Goal: Task Accomplishment & Management: Use online tool/utility

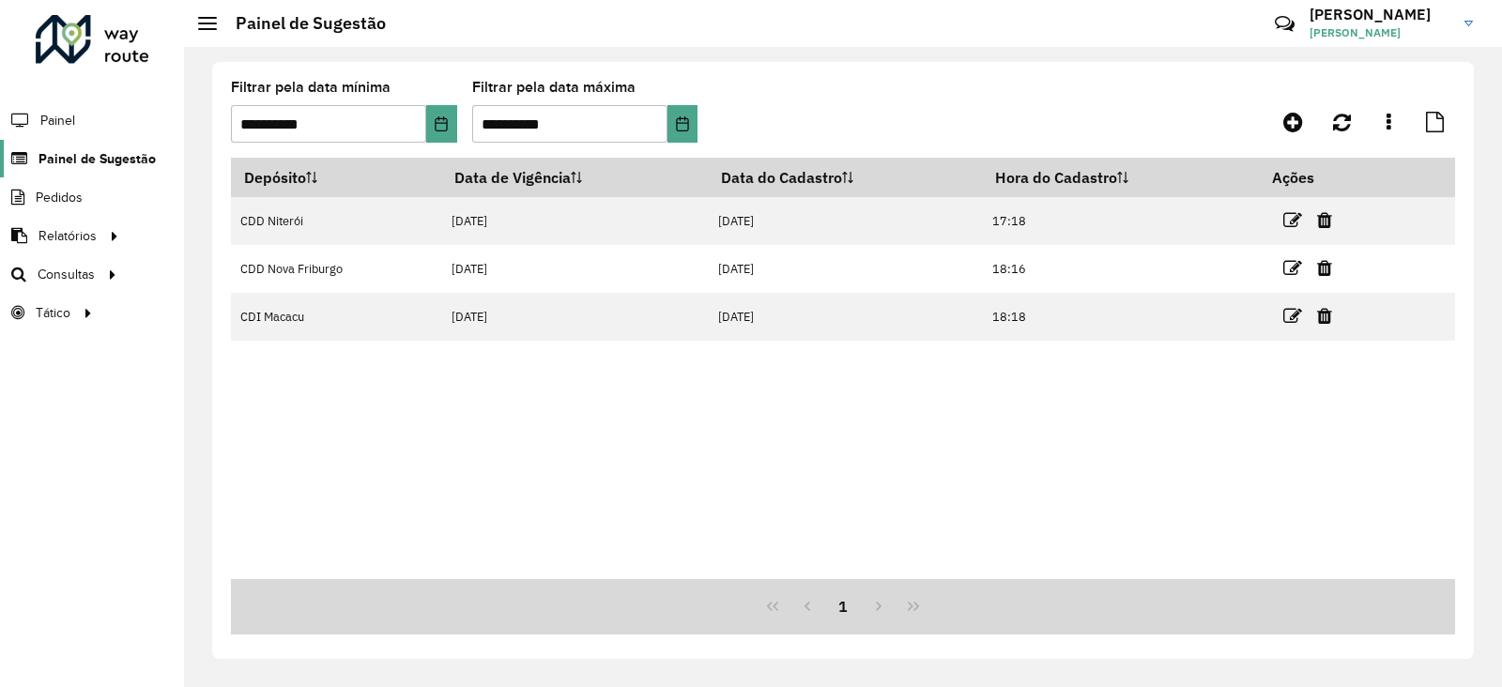
click at [69, 157] on span "Painel de Sugestão" at bounding box center [96, 159] width 117 height 20
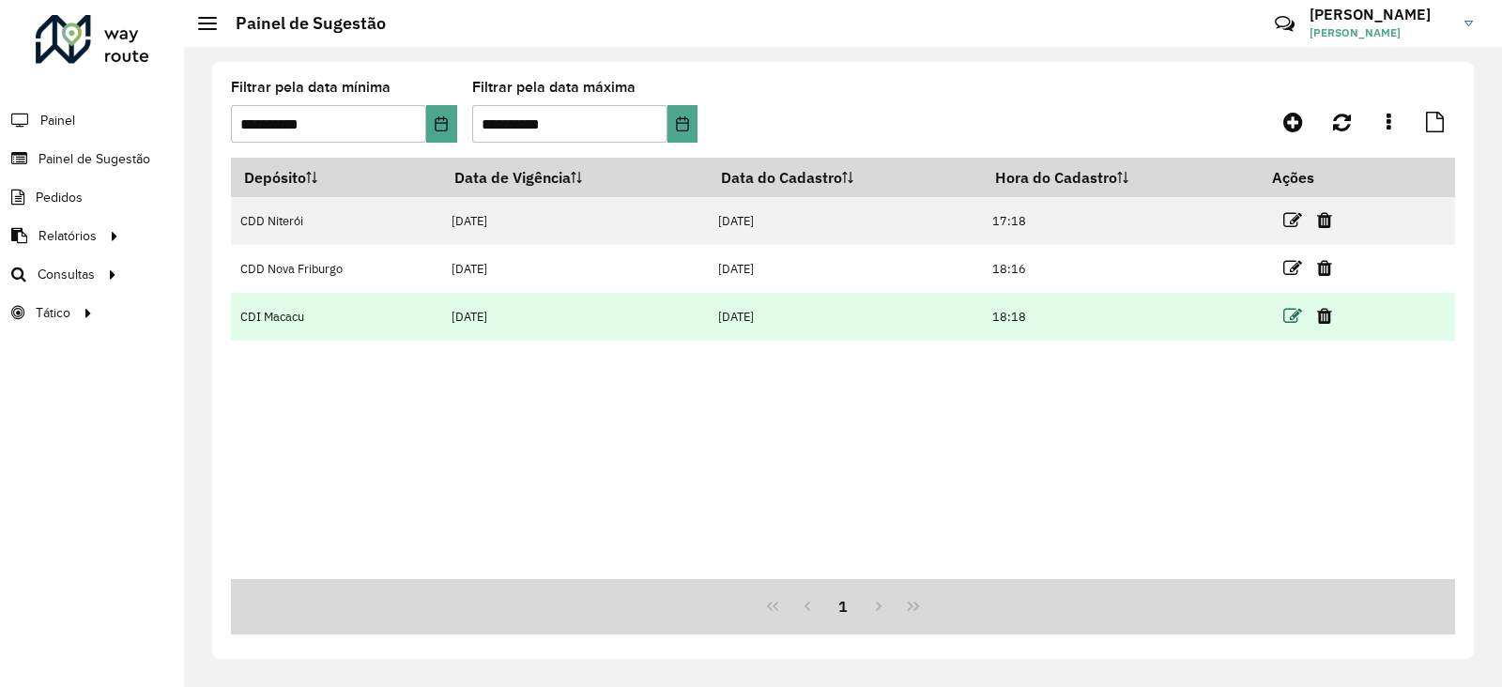
click at [1292, 315] on icon at bounding box center [1292, 316] width 19 height 19
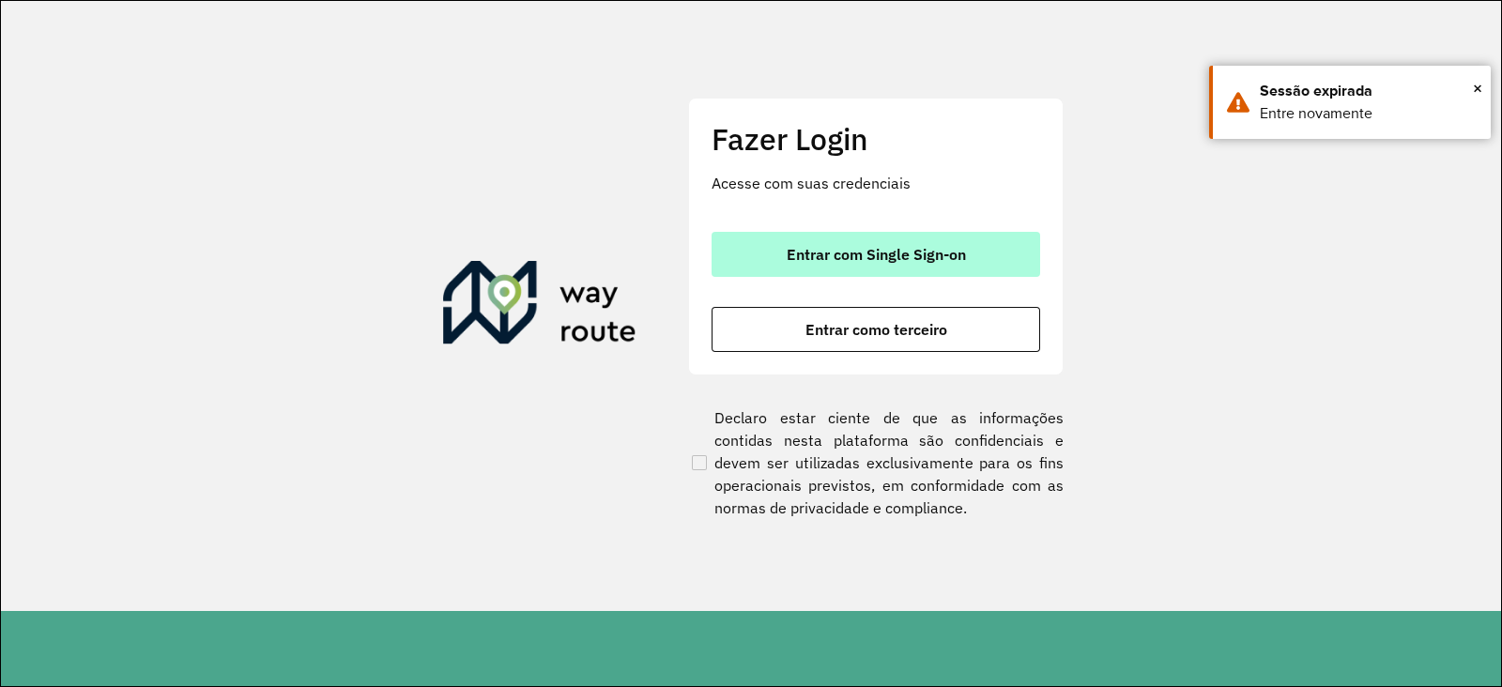
click at [802, 256] on span "Entrar com Single Sign-on" at bounding box center [876, 254] width 179 height 15
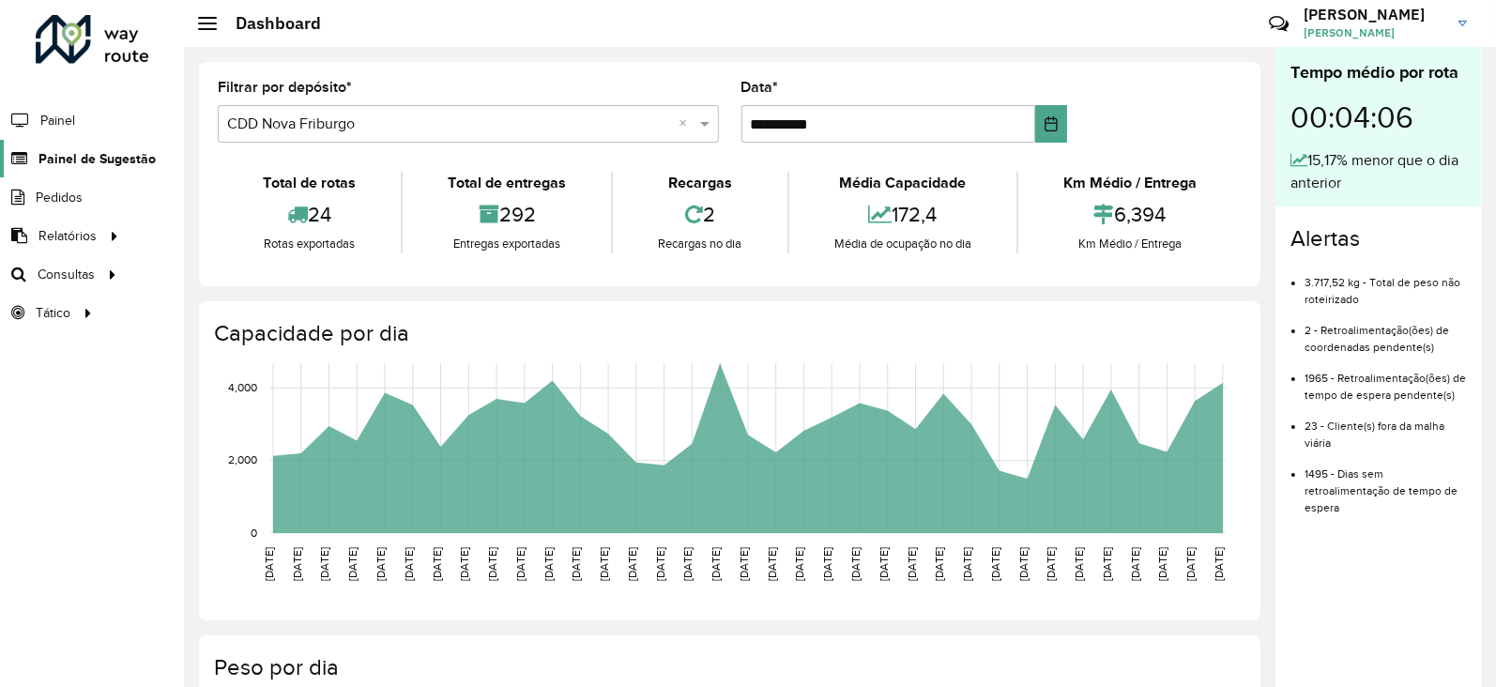
click at [70, 160] on span "Painel de Sugestão" at bounding box center [96, 159] width 117 height 20
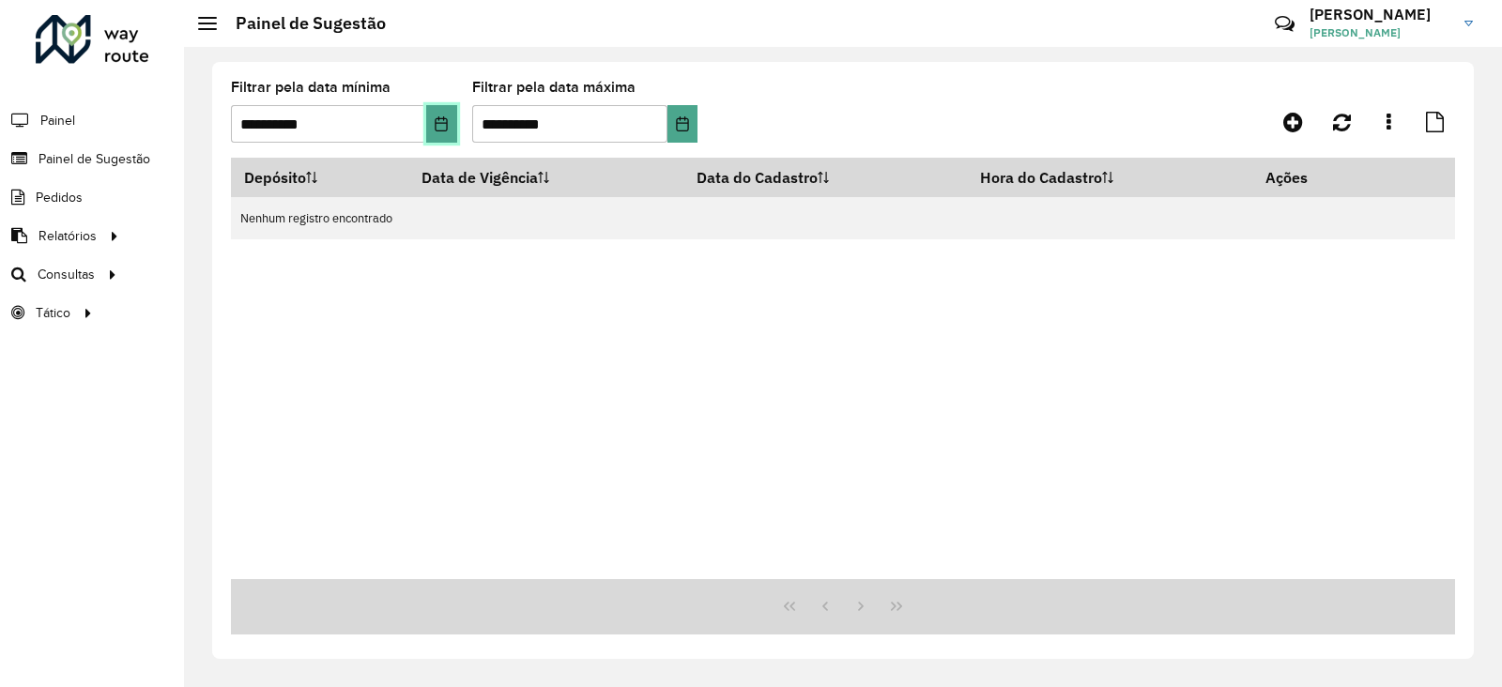
click at [440, 119] on icon "Choose Date" at bounding box center [442, 123] width 12 height 15
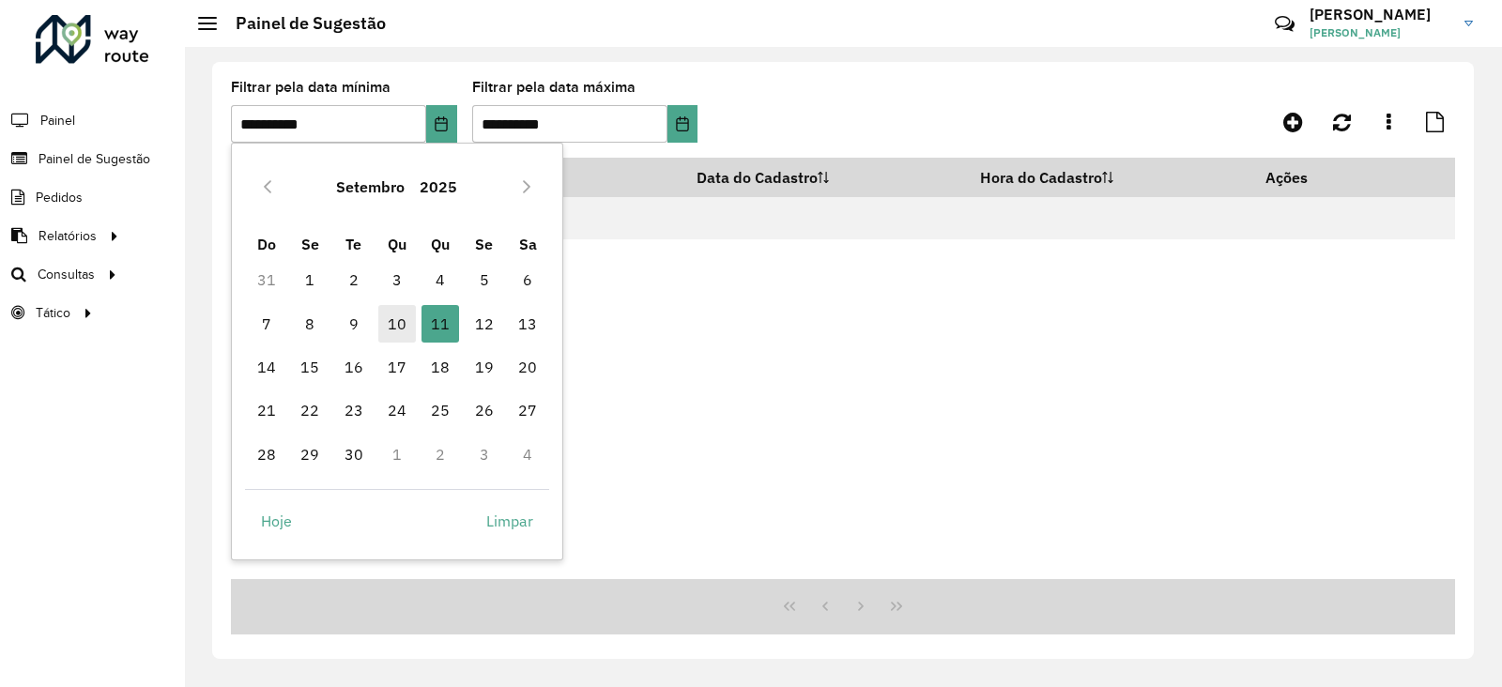
click at [394, 329] on span "10" at bounding box center [397, 324] width 38 height 38
type input "**********"
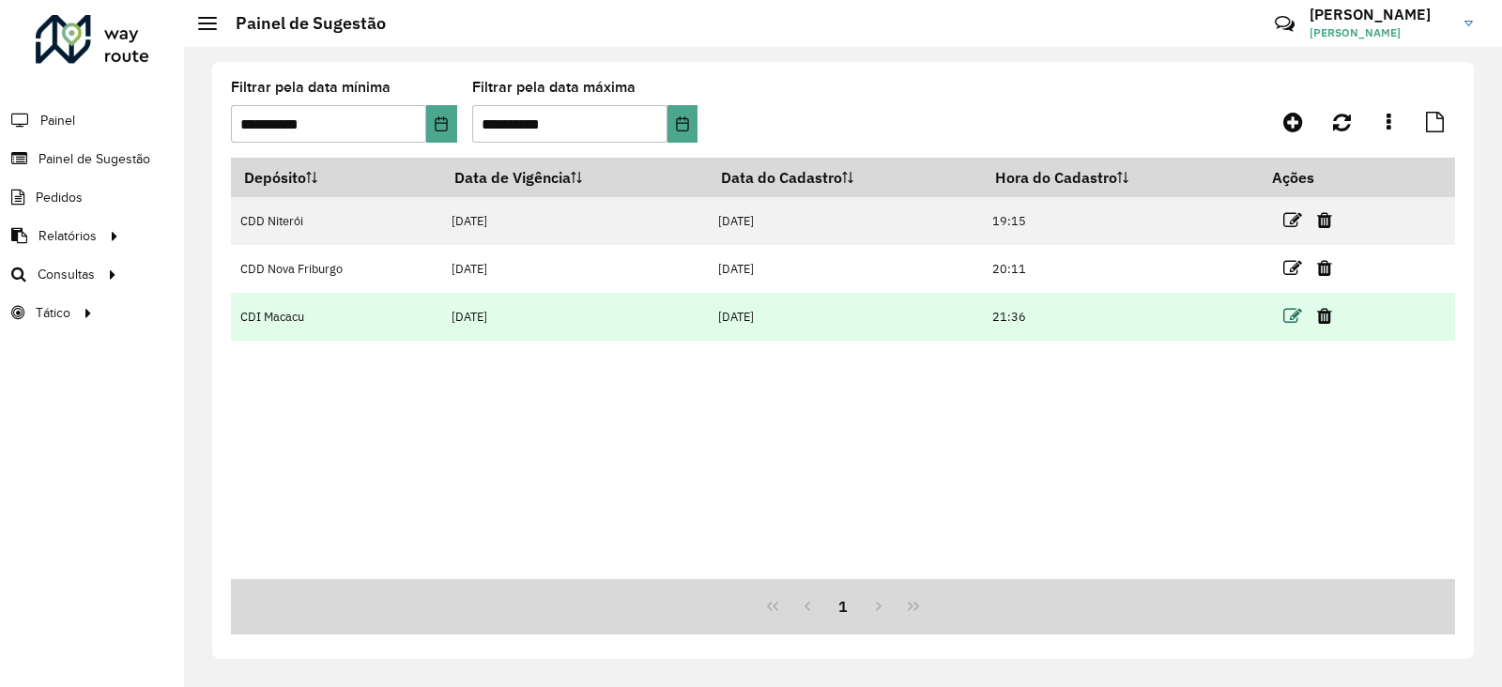
click at [1292, 321] on icon at bounding box center [1292, 316] width 19 height 19
